Goal: Information Seeking & Learning: Learn about a topic

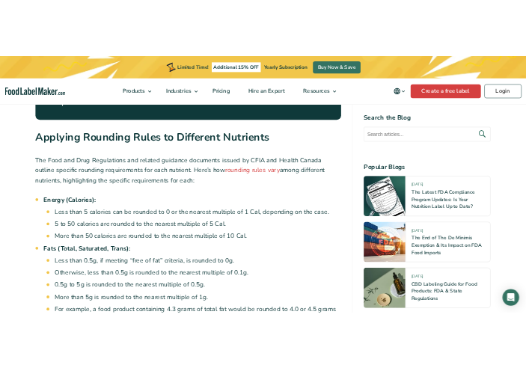
scroll to position [2170, 0]
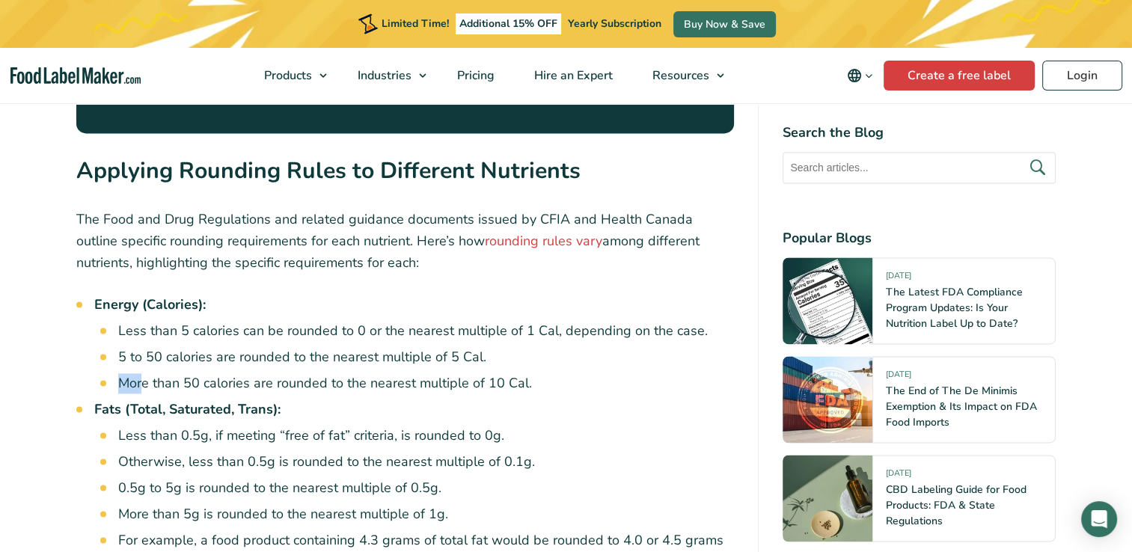
drag, startPoint x: 119, startPoint y: 329, endPoint x: 144, endPoint y: 329, distance: 25.5
click at [144, 373] on li "More than 50 calories are rounded to the nearest multiple of 10 Cal." at bounding box center [426, 383] width 617 height 20
click at [186, 373] on li "More than 50 calories are rounded to the nearest multiple of 10 Cal." at bounding box center [426, 383] width 617 height 20
click at [479, 426] on li "Less than 0.5g, if meeting “free of fat” criteria, is rounded to 0g." at bounding box center [426, 436] width 617 height 20
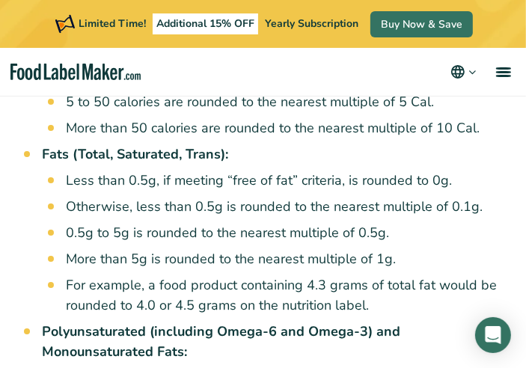
scroll to position [2620, 0]
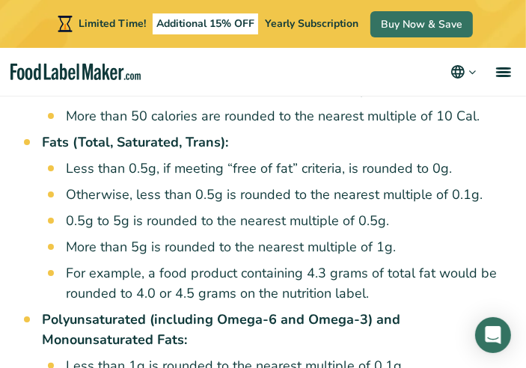
click at [372, 263] on li "For example, a food product containing 4.3 grams of total fat would be rounded …" at bounding box center [284, 283] width 436 height 40
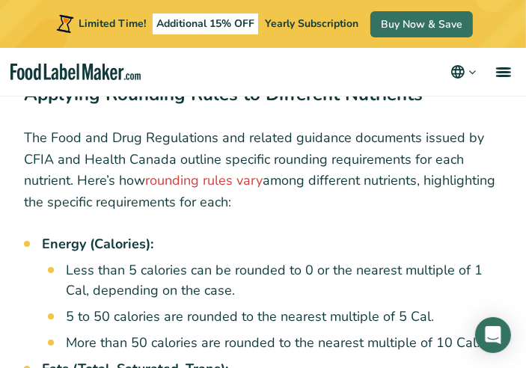
scroll to position [2395, 0]
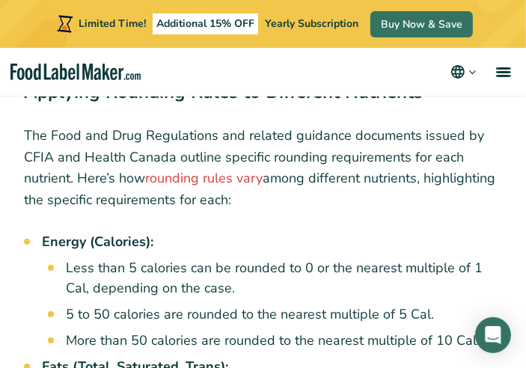
click at [350, 305] on li "5 to 50 calories are rounded to the nearest multiple of 5 Cal." at bounding box center [284, 315] width 436 height 20
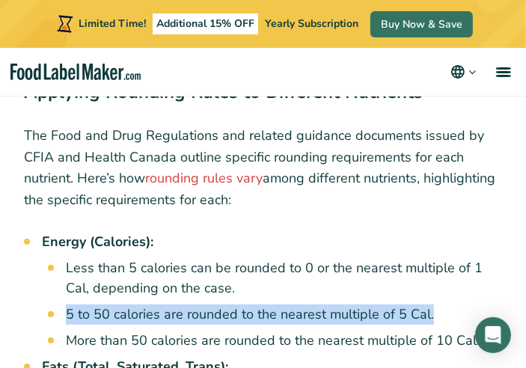
drag, startPoint x: 67, startPoint y: 228, endPoint x: 430, endPoint y: 229, distance: 363.0
click at [430, 305] on li "5 to 50 calories are rounded to the nearest multiple of 5 Cal." at bounding box center [284, 315] width 436 height 20
copy li "5 to 50 calories are rounded to the nearest multiple of 5 Cal."
click at [145, 305] on li "5 to 50 calories are rounded to the nearest multiple of 5 Cal." at bounding box center [284, 315] width 436 height 20
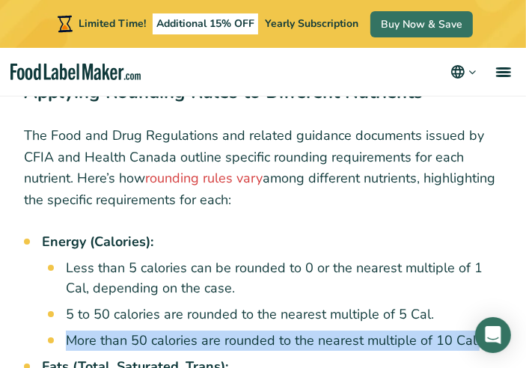
drag, startPoint x: 66, startPoint y: 257, endPoint x: 485, endPoint y: 260, distance: 419.1
click at [485, 331] on li "More than 50 calories are rounded to the nearest multiple of 10 Cal." at bounding box center [284, 341] width 436 height 20
copy li "More than 50 calories are rounded to the nearest multiple of 10 Cal."
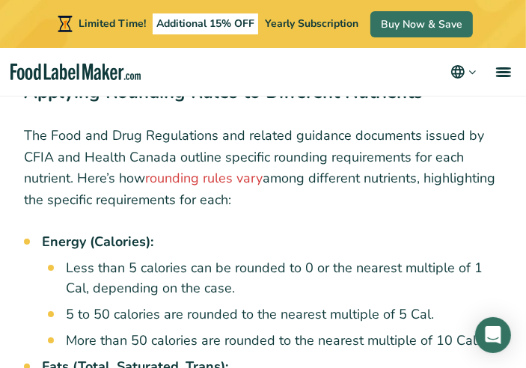
click at [365, 258] on ul "Less than 5 calories can be rounded to 0 or the nearest multiple of 1 Cal, depe…" at bounding box center [284, 304] width 436 height 93
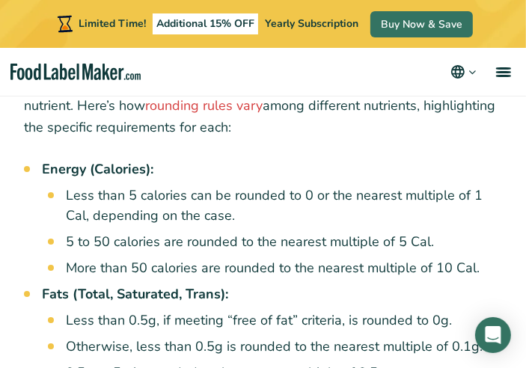
scroll to position [2470, 0]
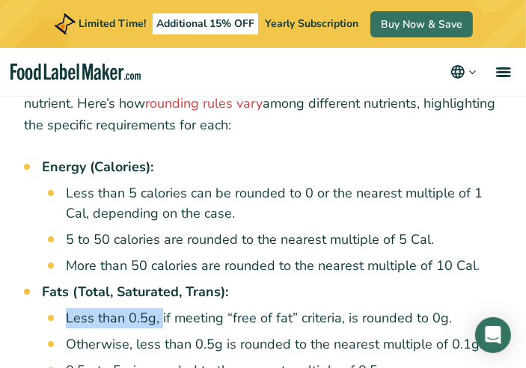
drag, startPoint x: 160, startPoint y: 235, endPoint x: 66, endPoint y: 222, distance: 95.3
click at [66, 282] on li "Fats (Total, Saturated, Trans): Less than 0.5g, if meeting “free of fat” criter…" at bounding box center [272, 367] width 460 height 171
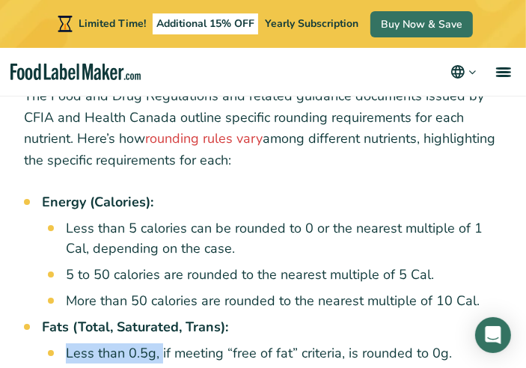
scroll to position [2395, 0]
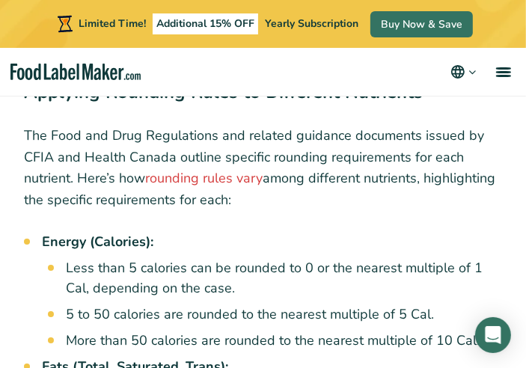
drag, startPoint x: 66, startPoint y: 308, endPoint x: 158, endPoint y: 314, distance: 92.3
copy li "Less than 0.5g,"
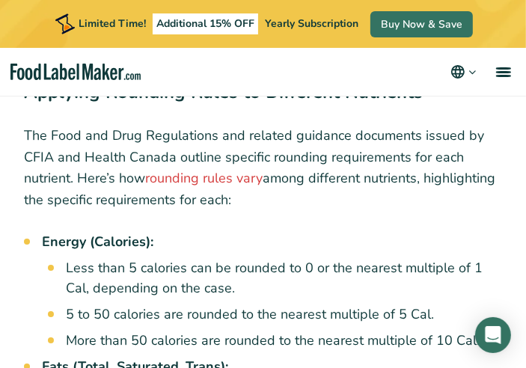
drag, startPoint x: 347, startPoint y: 310, endPoint x: 445, endPoint y: 308, distance: 98.1
drag, startPoint x: 445, startPoint y: 308, endPoint x: 433, endPoint y: 314, distance: 13.1
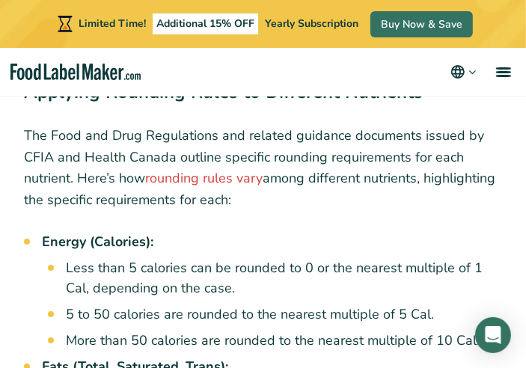
drag, startPoint x: 347, startPoint y: 309, endPoint x: 449, endPoint y: 311, distance: 102.5
copy li "is rounded to 0g."
click at [211, 258] on li "Less than 5 calories can be rounded to 0 or the nearest multiple of 1 Cal, depe…" at bounding box center [284, 278] width 436 height 40
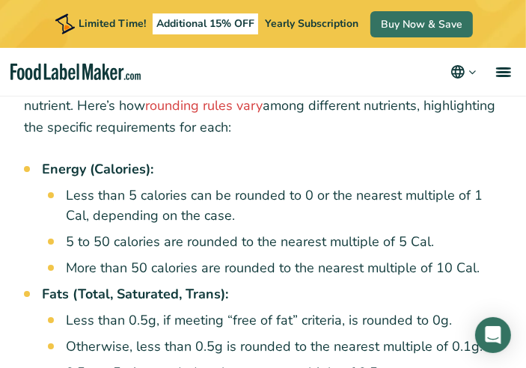
scroll to position [2470, 0]
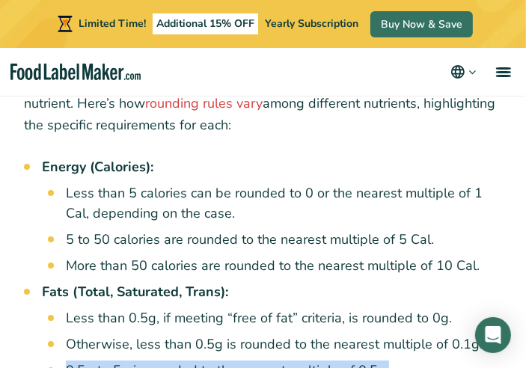
drag, startPoint x: 67, startPoint y: 284, endPoint x: 385, endPoint y: 282, distance: 318.1
click at [385, 361] on li "0.5g to 5g is rounded to the nearest multiple of 0.5g." at bounding box center [284, 371] width 436 height 20
copy li "0.5g to 5g is rounded to the nearest multiple of 0.5g."
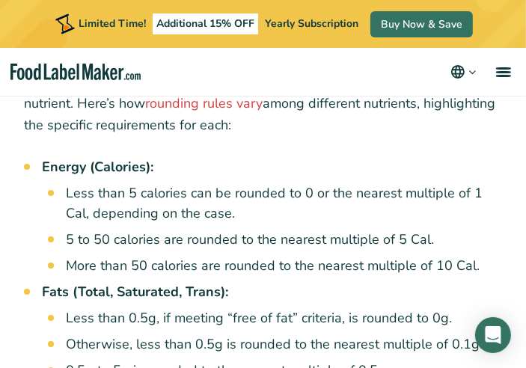
click at [265, 230] on li "5 to 50 calories are rounded to the nearest multiple of 5 Cal." at bounding box center [284, 240] width 436 height 20
drag, startPoint x: 66, startPoint y: 314, endPoint x: 394, endPoint y: 316, distance: 328.6
copy li "More than 5g is rounded to the nearest multiple of 1g."
click at [290, 335] on li "Otherwise, less than 0.5g is rounded to the nearest multiple of 0.1g." at bounding box center [284, 345] width 436 height 20
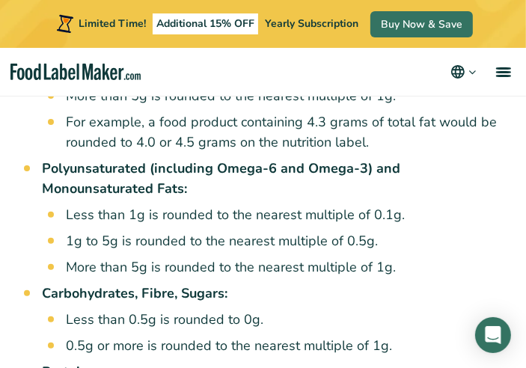
scroll to position [2769, 0]
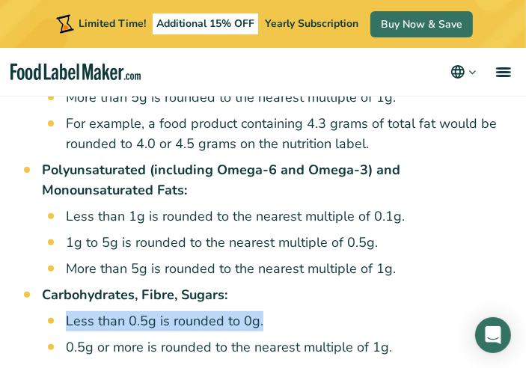
drag, startPoint x: 66, startPoint y: 235, endPoint x: 261, endPoint y: 238, distance: 195.4
click at [261, 311] on li "Less than 0.5g is rounded to 0g." at bounding box center [284, 321] width 436 height 20
copy li "Less than 0.5g is rounded to 0g."
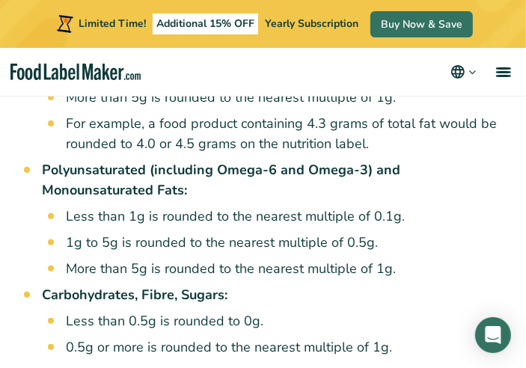
click at [183, 311] on ul "Less than 0.5g is rounded to 0g. 0.5g or more is rounded to the nearest multipl…" at bounding box center [284, 334] width 436 height 46
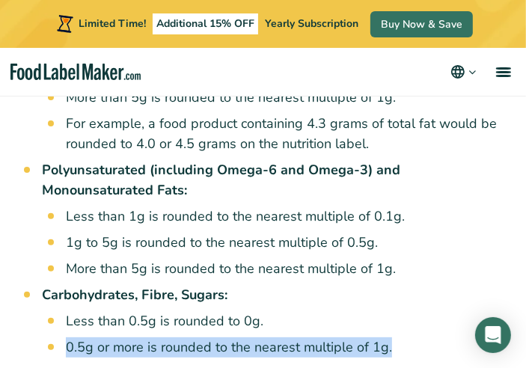
drag, startPoint x: 67, startPoint y: 263, endPoint x: 389, endPoint y: 257, distance: 322.6
click at [389, 338] on li "0.5g or more is rounded to the nearest multiple of 1g." at bounding box center [284, 348] width 436 height 20
copy li "0.5g or more is rounded to the nearest multiple of 1g."
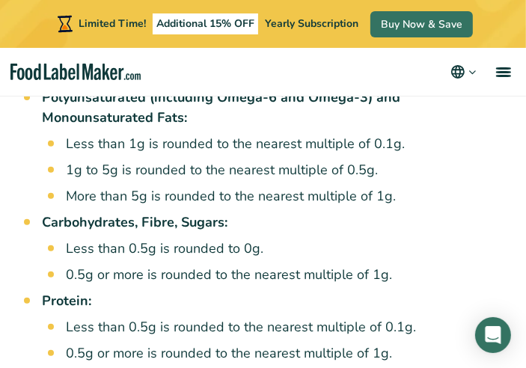
scroll to position [2844, 0]
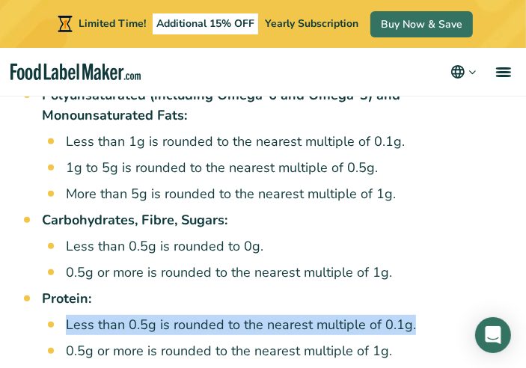
drag, startPoint x: 75, startPoint y: 234, endPoint x: 412, endPoint y: 238, distance: 336.8
click at [412, 315] on li "Less than 0.5g is rounded to the nearest multiple of 0.1g." at bounding box center [284, 325] width 436 height 20
copy li "Less than 0.5g is rounded to the nearest multiple of 0.1g."
click at [175, 341] on li "0.5g or more is rounded to the nearest multiple of 1g." at bounding box center [284, 351] width 436 height 20
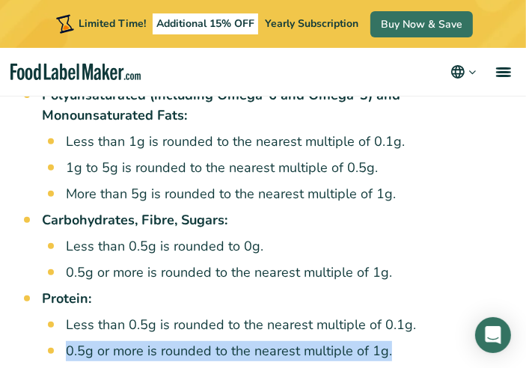
drag, startPoint x: 66, startPoint y: 263, endPoint x: 394, endPoint y: 268, distance: 327.9
click at [394, 341] on li "0.5g or more is rounded to the nearest multiple of 1g." at bounding box center [284, 351] width 436 height 20
copy li "0.5g or more is rounded to the nearest multiple of 1g."
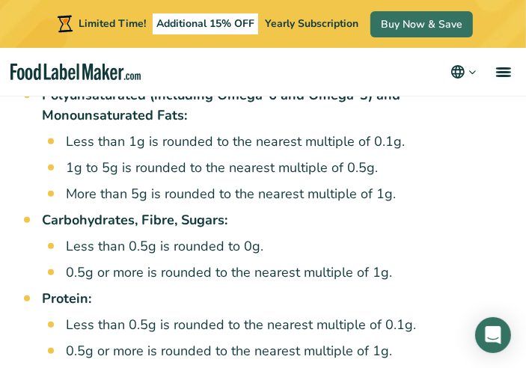
click at [350, 289] on li "Protein: Less than 0.5g is rounded to the nearest multiple of 0.1g. 0.5g or mor…" at bounding box center [272, 325] width 460 height 73
click at [248, 315] on li "Less than 0.5g is rounded to the nearest multiple of 0.1g." at bounding box center [284, 325] width 436 height 20
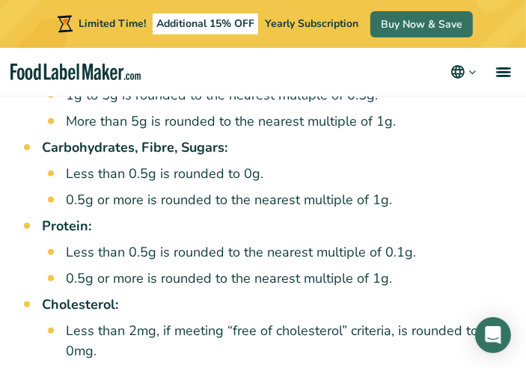
scroll to position [2919, 0]
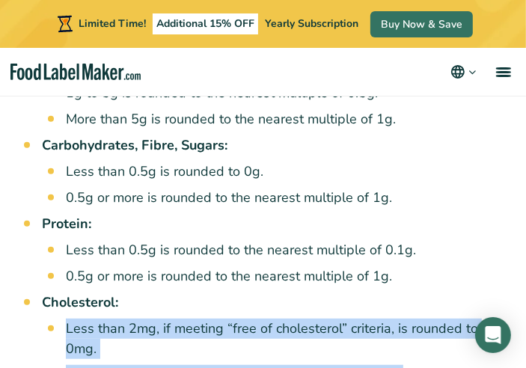
drag, startPoint x: 69, startPoint y: 242, endPoint x: 422, endPoint y: 287, distance: 356.0
click at [422, 319] on ul "Less than 2mg, if meeting “free of cholesterol” criteria, is rounded to 0mg. Ot…" at bounding box center [284, 352] width 436 height 67
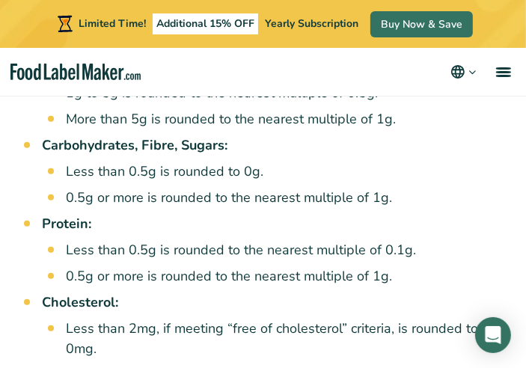
click at [335, 240] on ul "Less than 0.5g is rounded to the nearest multiple of 0.1g. 0.5g or more is roun…" at bounding box center [284, 263] width 436 height 46
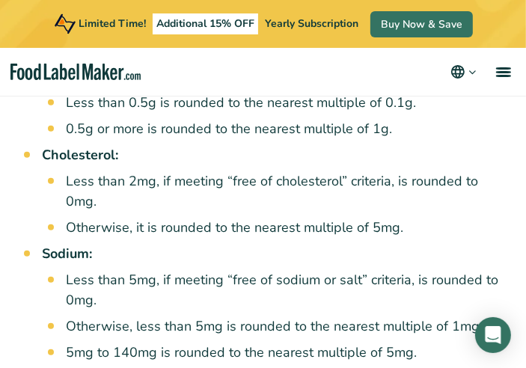
scroll to position [3069, 0]
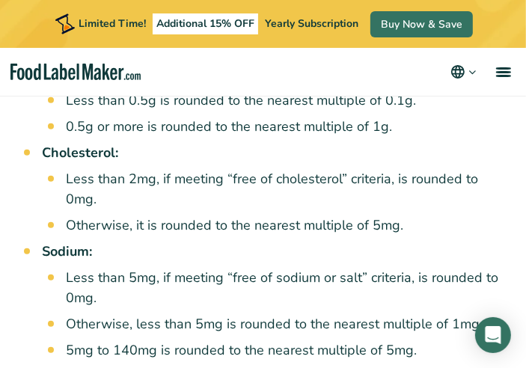
click at [360, 341] on li "5mg to 140mg is rounded to the nearest multiple of 5mg." at bounding box center [284, 351] width 436 height 20
drag, startPoint x: 67, startPoint y: 289, endPoint x: 440, endPoint y: 290, distance: 372.7
click at [382, 268] on li "Less than 5mg, if meeting “free of sodium or salt” criteria, is rounded to 0mg." at bounding box center [284, 288] width 436 height 40
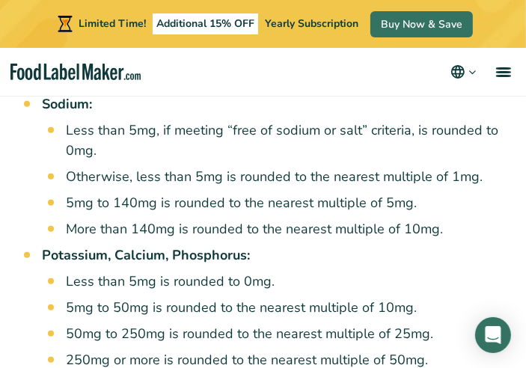
scroll to position [3218, 0]
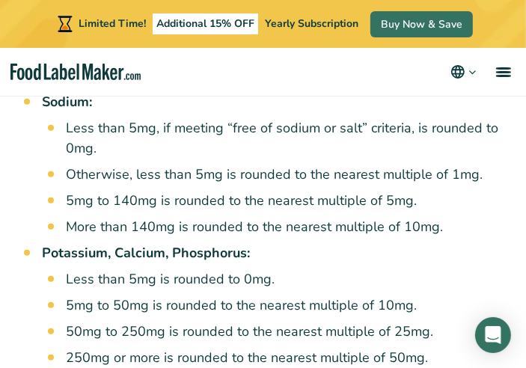
click at [254, 348] on li "250mg or more is rounded to the nearest multiple of 50mg." at bounding box center [284, 358] width 436 height 20
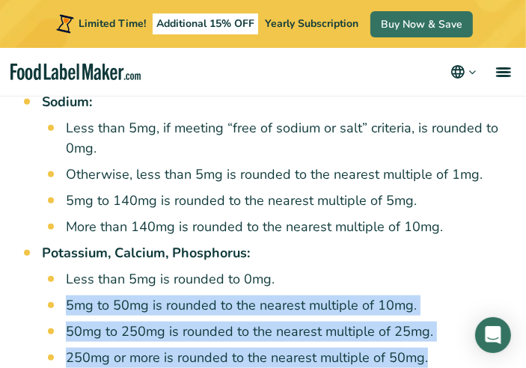
drag, startPoint x: 67, startPoint y: 221, endPoint x: 431, endPoint y: 275, distance: 367.7
click at [431, 275] on ul "Less than 5mg is rounded to 0mg. 5mg to 50mg is rounded to the nearest multiple…" at bounding box center [284, 318] width 436 height 99
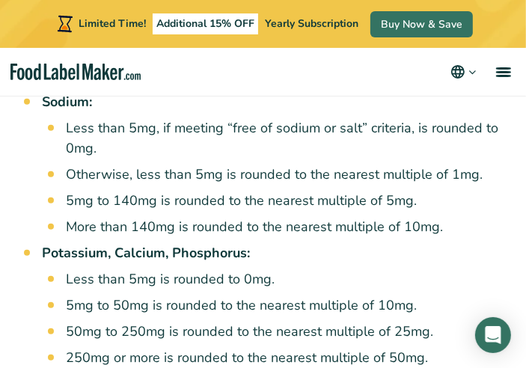
drag, startPoint x: 431, startPoint y: 275, endPoint x: 402, endPoint y: 284, distance: 30.8
click at [402, 284] on ul "Energy (Calories): Less than 5 calories can be rounded to 0 or the nearest mult…" at bounding box center [272, 347] width 460 height 1876
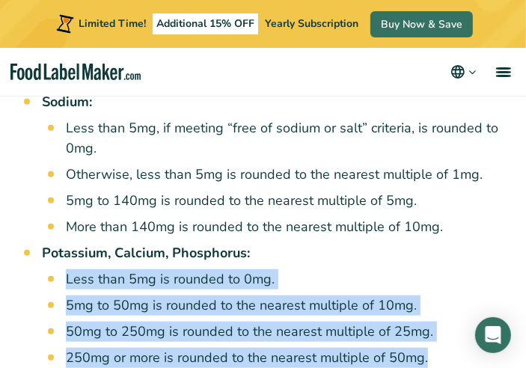
drag, startPoint x: 67, startPoint y: 191, endPoint x: 448, endPoint y: 267, distance: 389.3
click at [448, 269] on ul "Less than 5mg is rounded to 0mg. 5mg to 50mg is rounded to the nearest multiple…" at bounding box center [284, 318] width 436 height 99
click at [303, 348] on li "250mg or more is rounded to the nearest multiple of 50mg." at bounding box center [284, 358] width 436 height 20
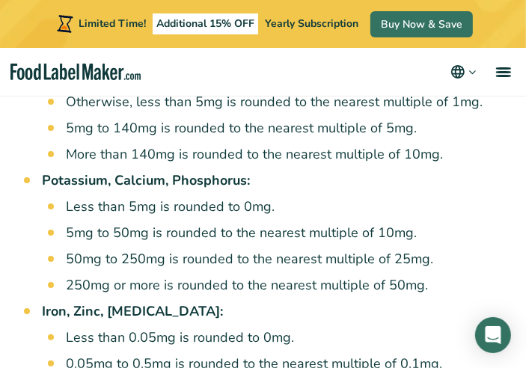
scroll to position [3293, 0]
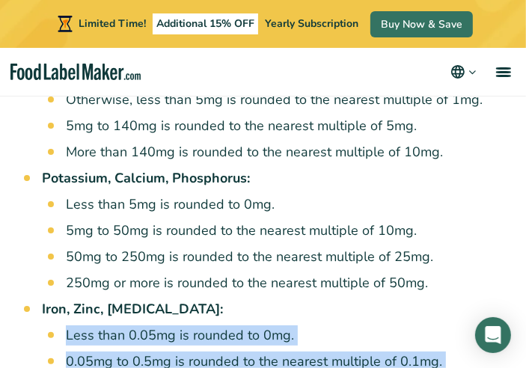
drag, startPoint x: 65, startPoint y: 252, endPoint x: 430, endPoint y: 328, distance: 373.0
click at [430, 328] on li "Iron, Zinc, [MEDICAL_DATA]: Less than 0.05mg is rounded to 0mg. 0.05mg to 0.5mg…" at bounding box center [272, 361] width 460 height 125
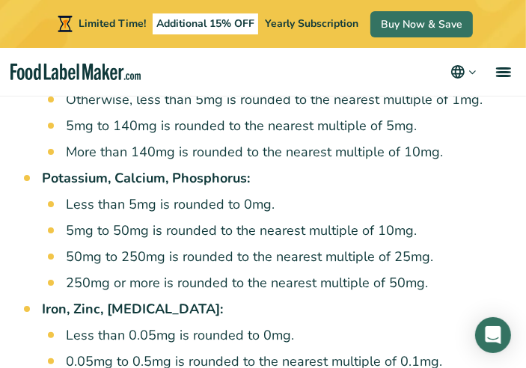
click at [363, 299] on li "Iron, Zinc, [MEDICAL_DATA]: Less than 0.05mg is rounded to 0mg. 0.05mg to 0.5mg…" at bounding box center [272, 361] width 460 height 125
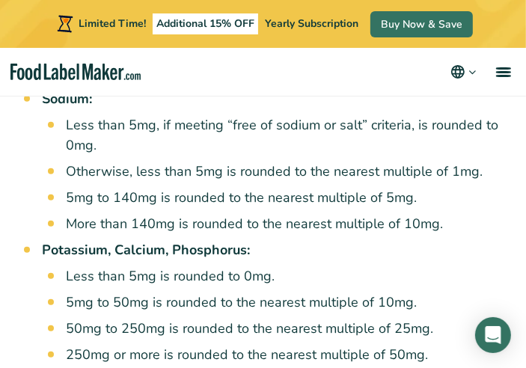
scroll to position [3218, 0]
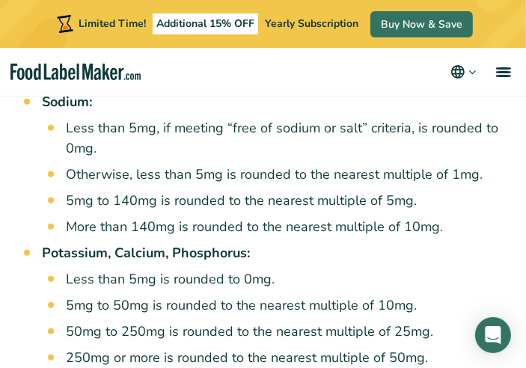
click at [301, 296] on li "5mg to 50mg is rounded to the nearest multiple of 10mg." at bounding box center [284, 306] width 436 height 20
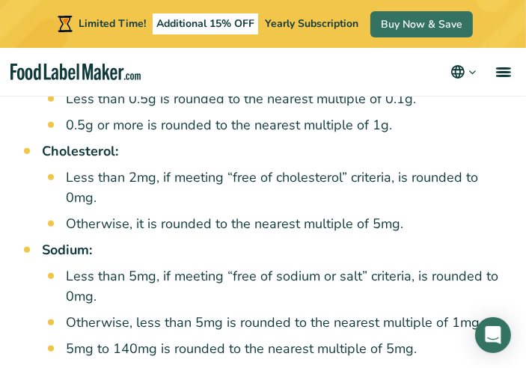
scroll to position [3069, 0]
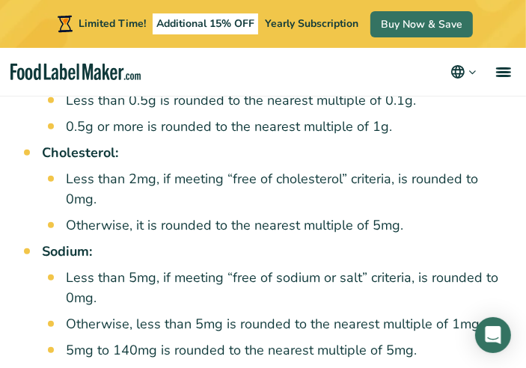
click at [254, 314] on li "Otherwise, less than 5mg is rounded to the nearest multiple of 1mg." at bounding box center [284, 324] width 436 height 20
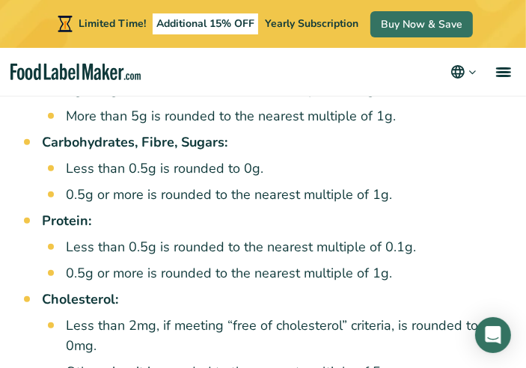
scroll to position [2919, 0]
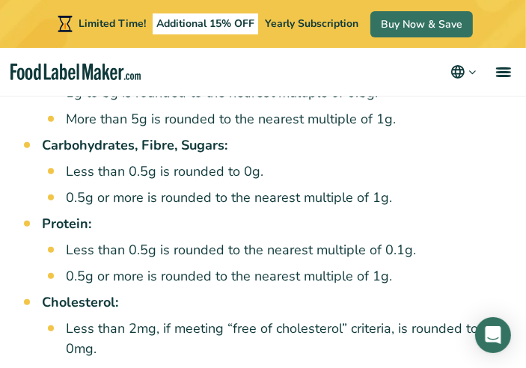
click at [228, 266] on li "0.5g or more is rounded to the nearest multiple of 1g." at bounding box center [284, 276] width 436 height 20
click at [244, 266] on li "0.5g or more is rounded to the nearest multiple of 1g." at bounding box center [284, 276] width 436 height 20
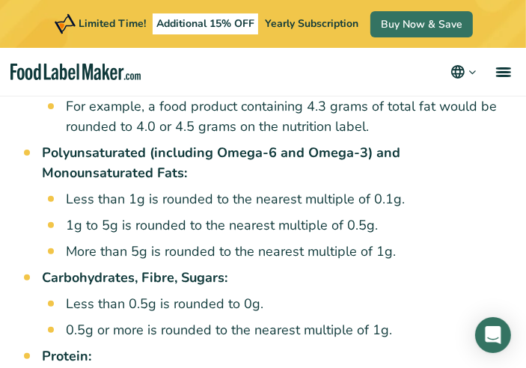
scroll to position [2769, 0]
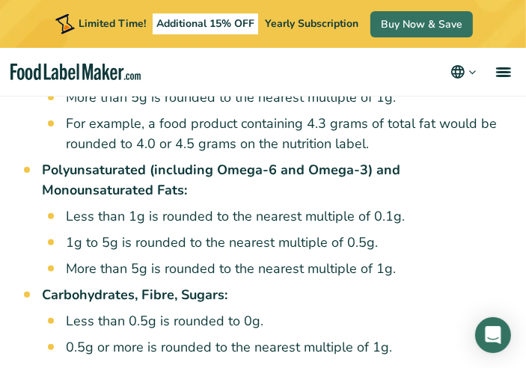
click at [196, 286] on strong "Carbohydrates, Fibre, Sugars:" at bounding box center [135, 295] width 186 height 18
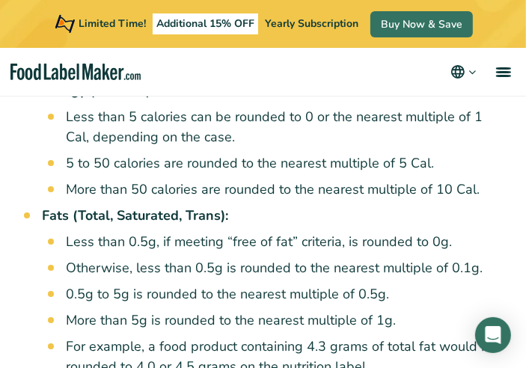
scroll to position [2545, 0]
